Goal: Transaction & Acquisition: Purchase product/service

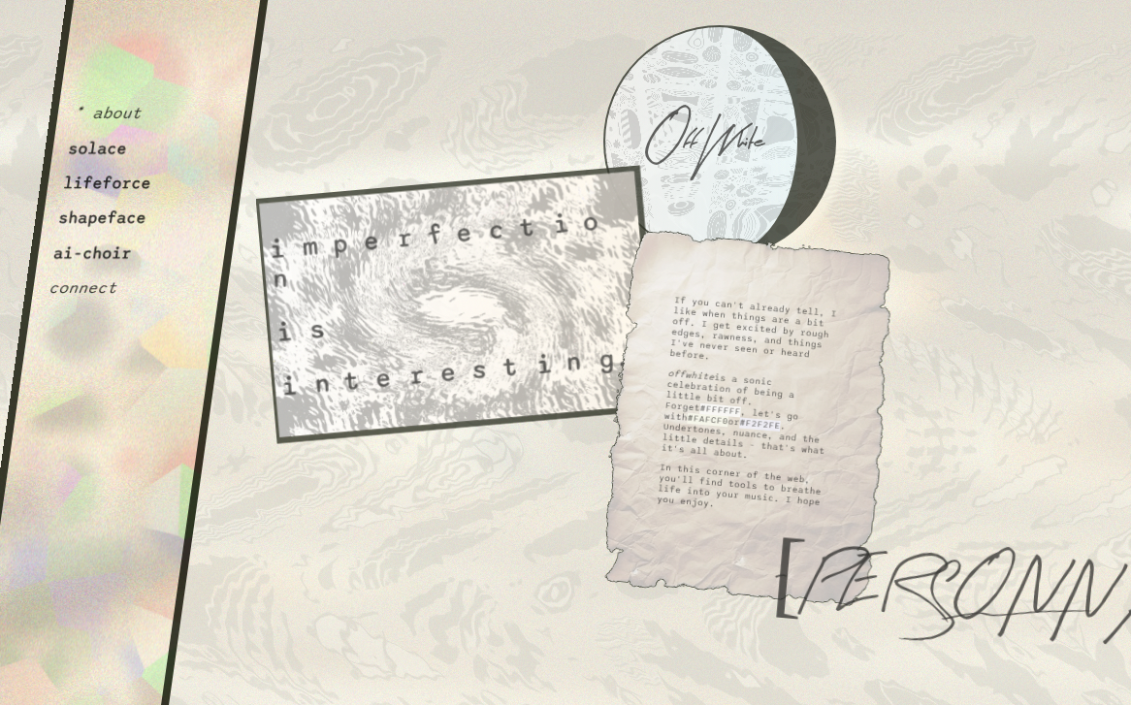
click at [126, 213] on button "shapeface" at bounding box center [102, 218] width 90 height 19
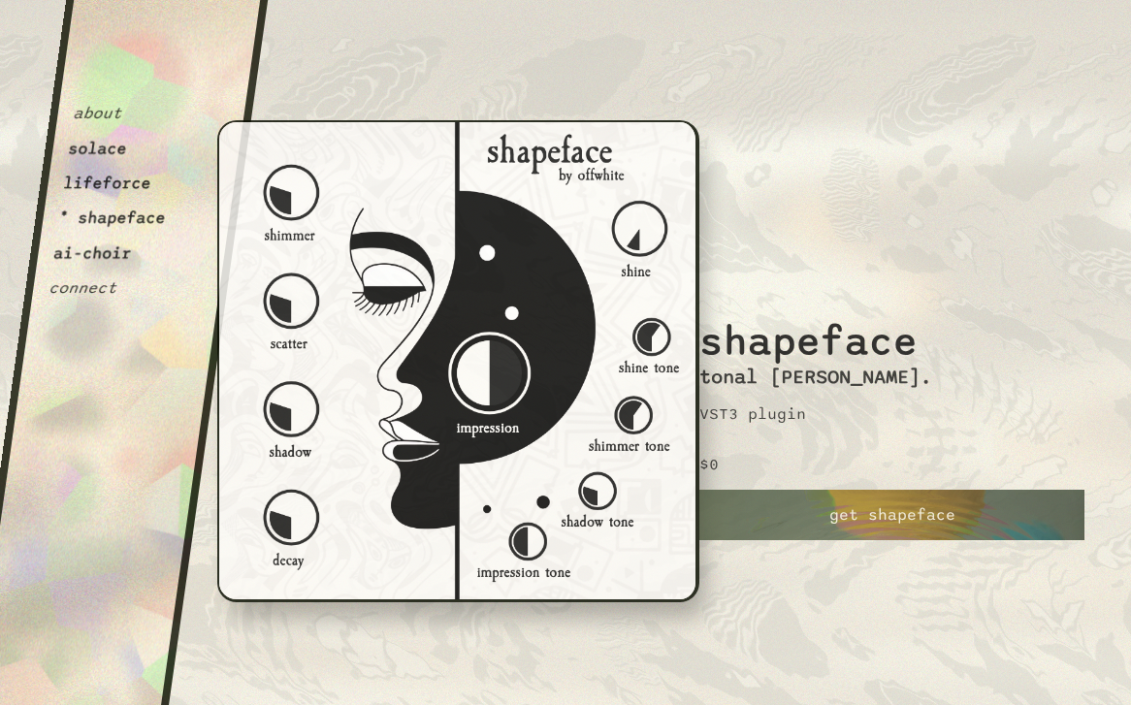
click at [902, 522] on link "get shapeface" at bounding box center [892, 515] width 385 height 50
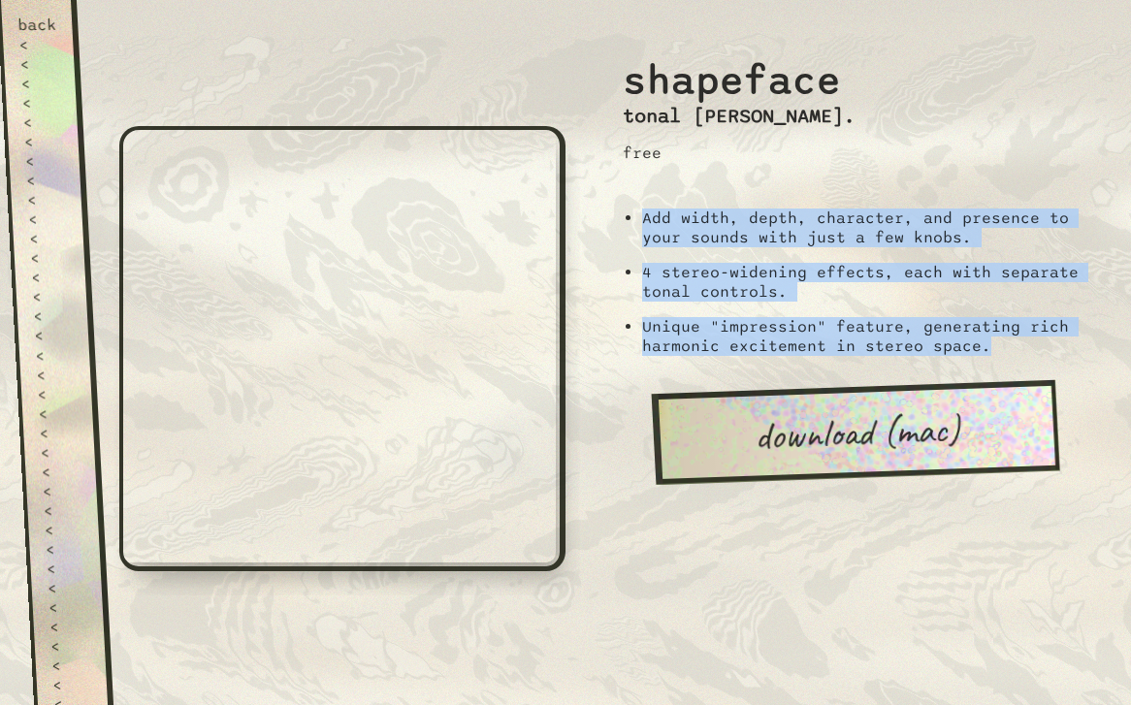
drag, startPoint x: 997, startPoint y: 347, endPoint x: 638, endPoint y: 207, distance: 385.6
click at [638, 209] on ul "Add width, depth, character, and presence to your sounds with just a few knobs.…" at bounding box center [856, 282] width 505 height 147
copy ul "Add width, depth, character, and presence to your sounds with just a few knobs.…"
